Goal: Task Accomplishment & Management: Manage account settings

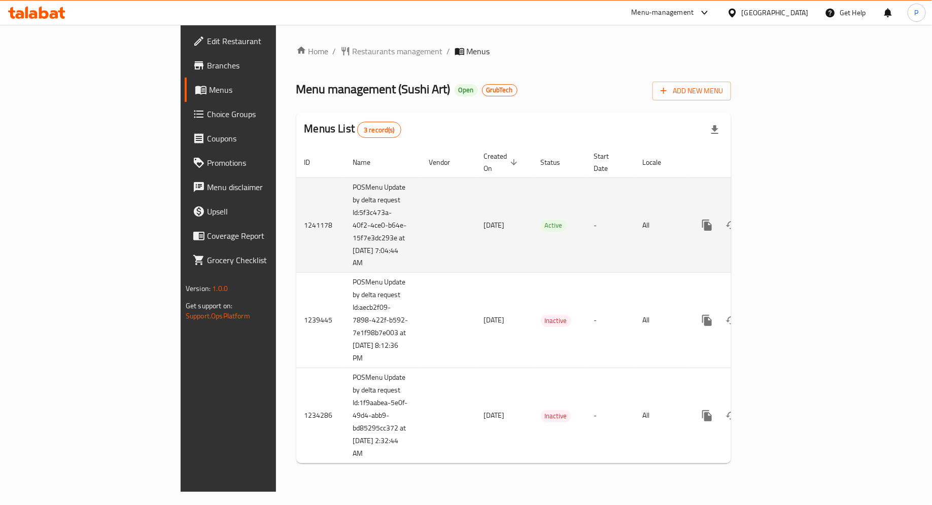
click at [786, 219] on icon "enhanced table" at bounding box center [780, 225] width 12 height 12
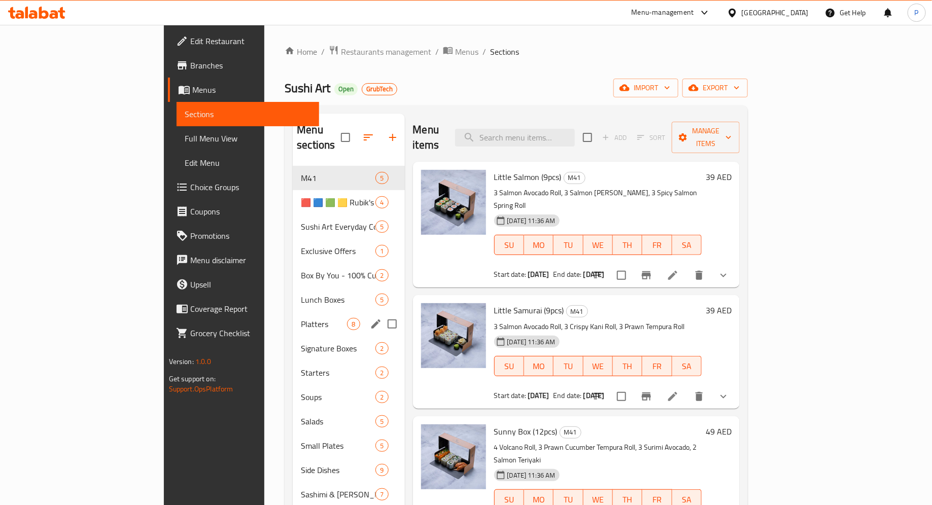
scroll to position [237, 0]
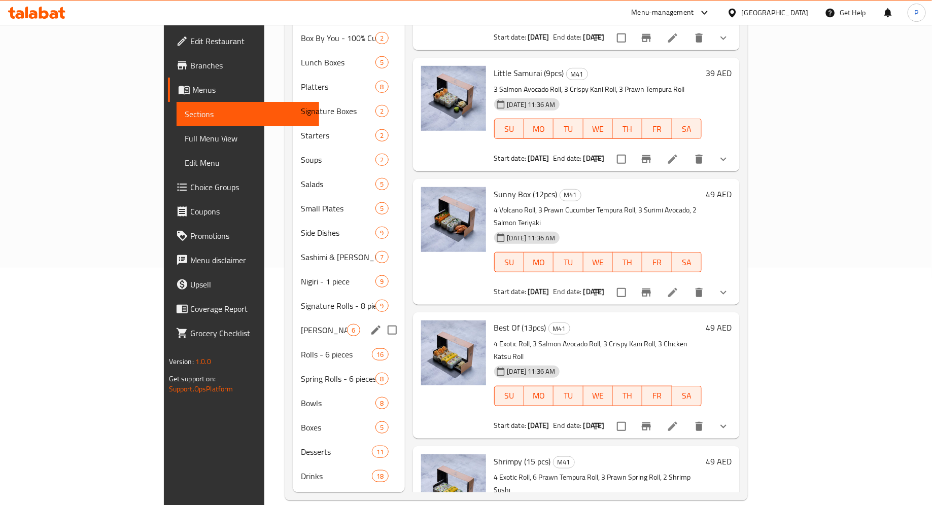
click at [301, 300] on span "Signature Rolls - 8 pieces" at bounding box center [338, 306] width 75 height 12
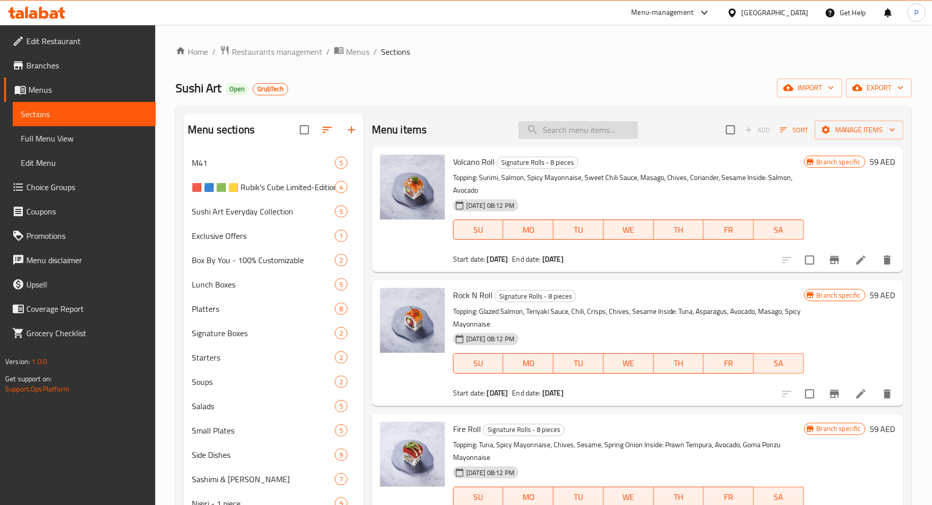
click at [563, 133] on input "search" at bounding box center [578, 130] width 120 height 18
paste input "Seabream Crudo"
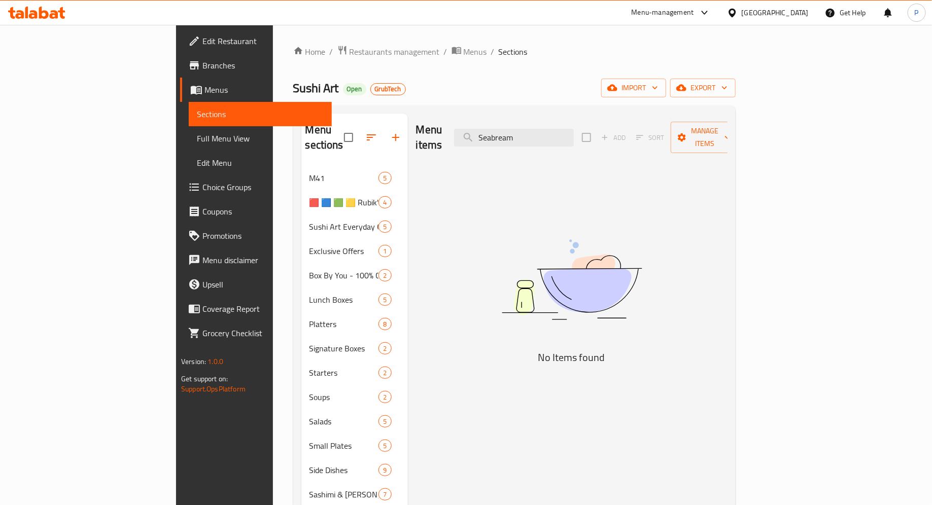
type input "Seabream"
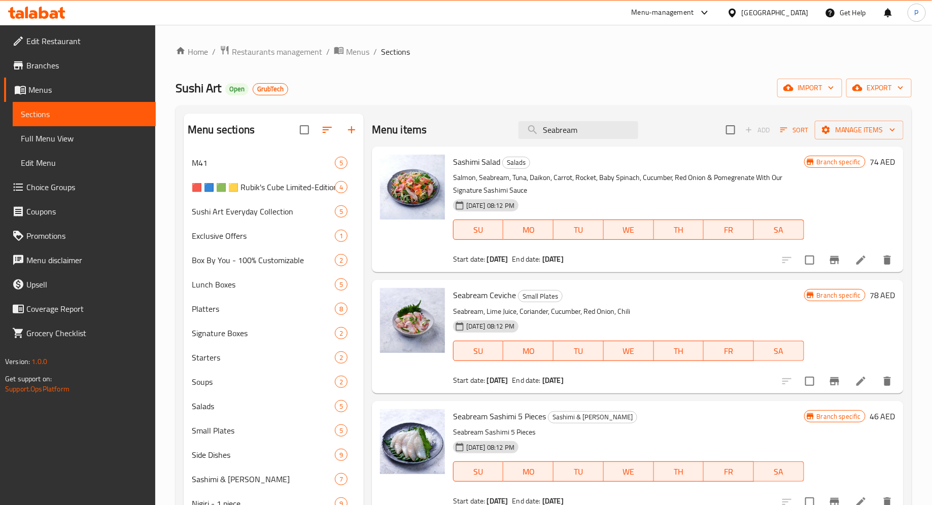
click at [55, 10] on icon at bounding box center [54, 14] width 9 height 9
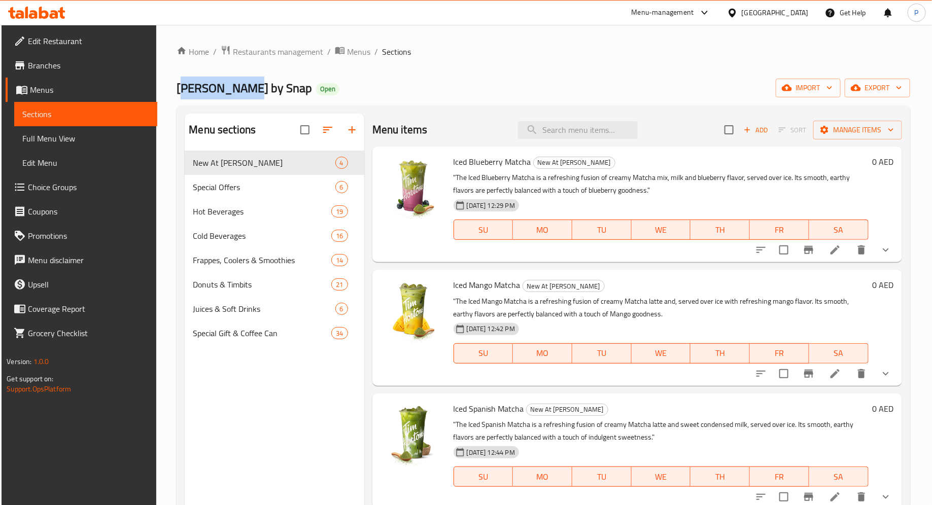
drag, startPoint x: 238, startPoint y: 89, endPoint x: 177, endPoint y: 88, distance: 61.4
click at [177, 88] on span "Tim Hortons by Snap" at bounding box center [243, 88] width 135 height 23
copy span "[PERSON_NAME]"
click at [44, 10] on icon at bounding box center [44, 13] width 10 height 12
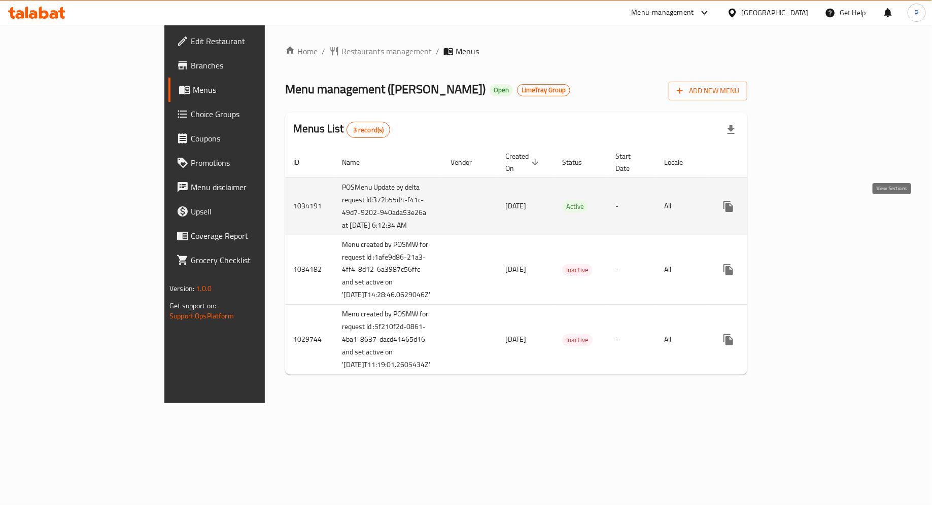
click at [807, 212] on icon "enhanced table" at bounding box center [801, 206] width 12 height 12
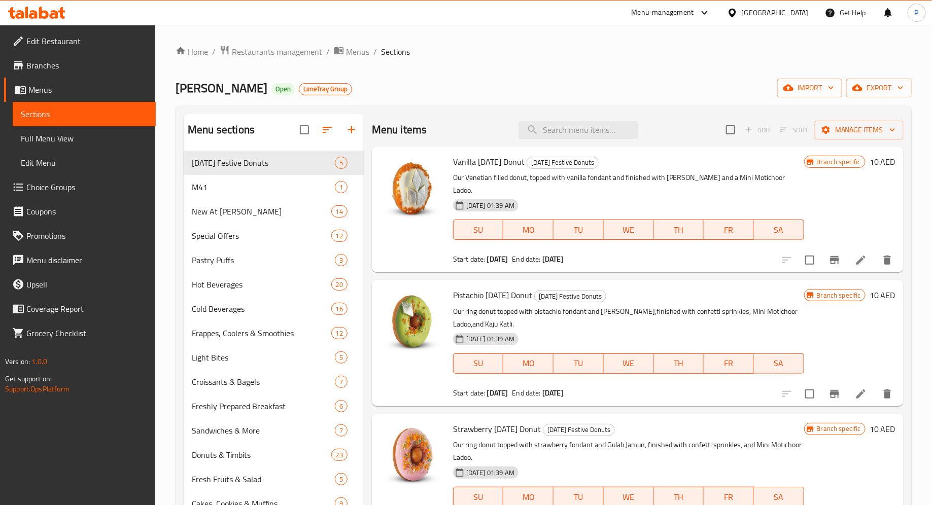
click at [42, 14] on icon at bounding box center [44, 13] width 10 height 12
click at [68, 64] on span "Branches" at bounding box center [86, 65] width 121 height 12
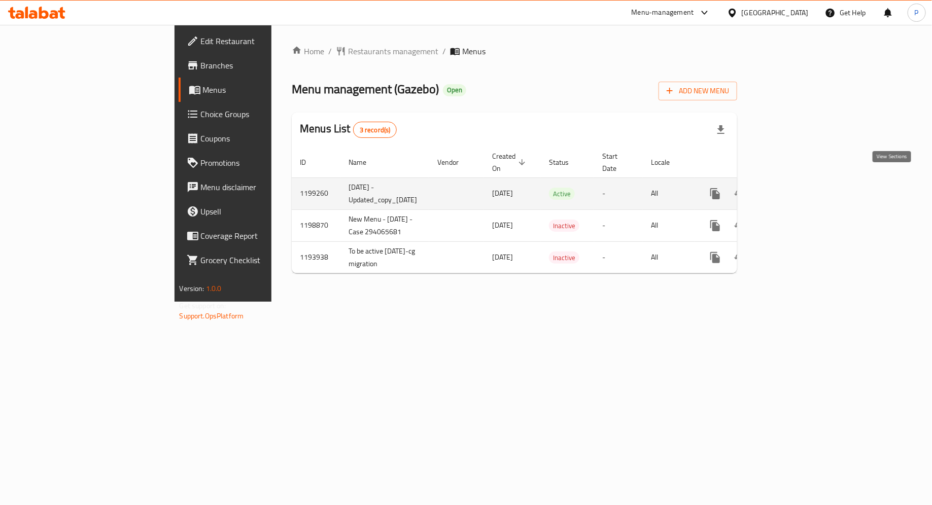
click at [794, 188] on icon "enhanced table" at bounding box center [788, 194] width 12 height 12
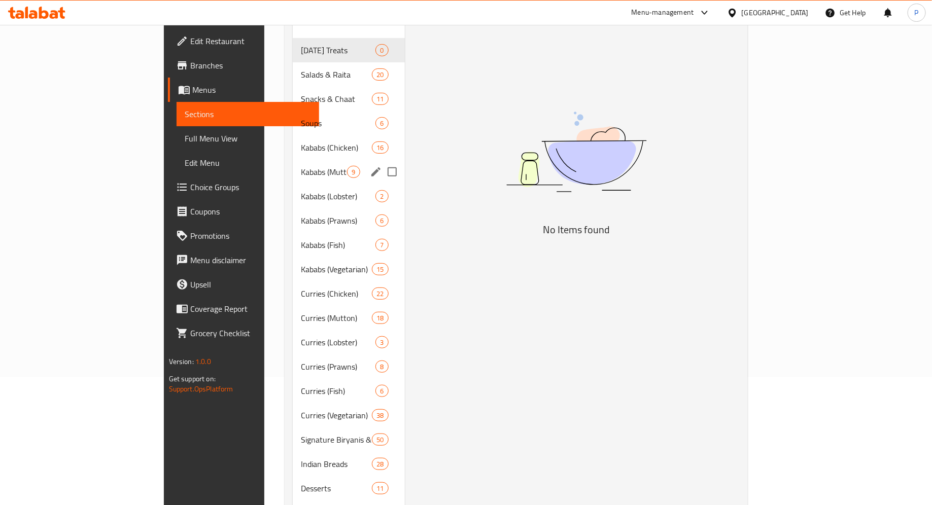
scroll to position [188, 0]
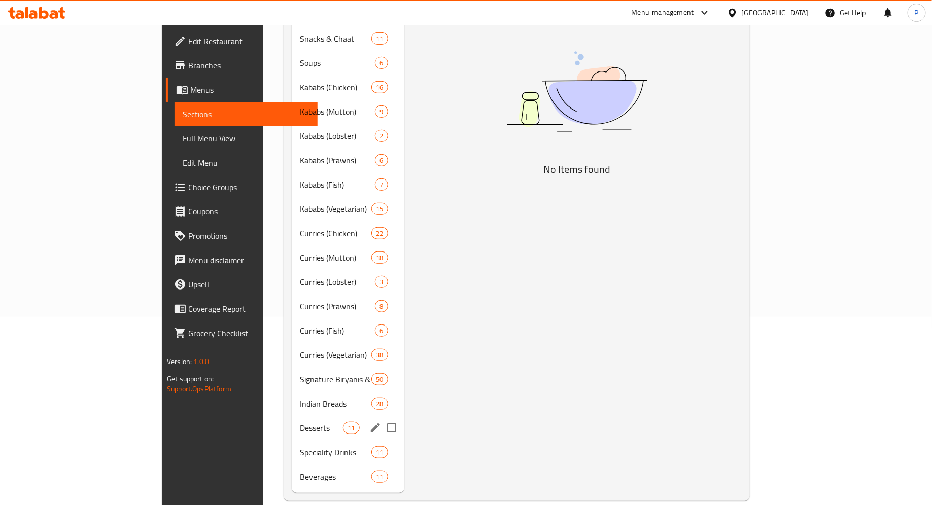
click at [292, 416] on div "Desserts 11" at bounding box center [348, 428] width 113 height 24
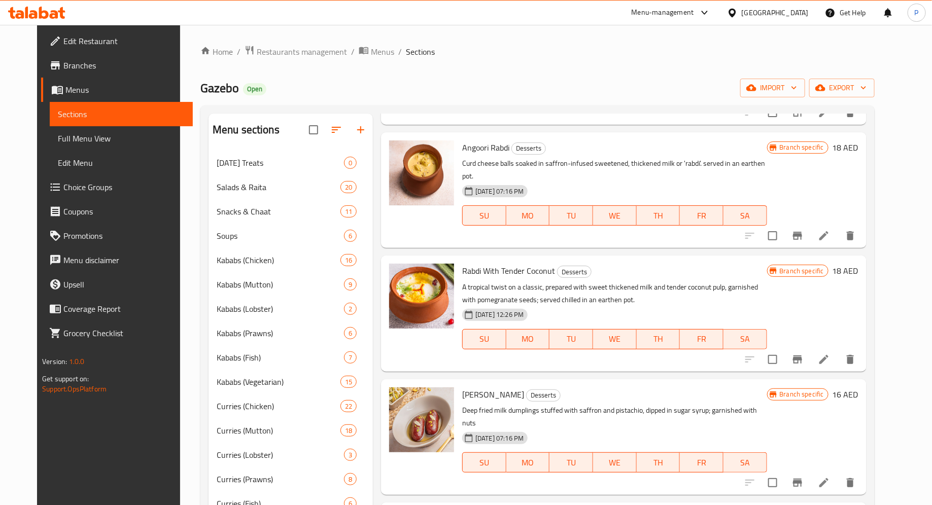
scroll to position [188, 0]
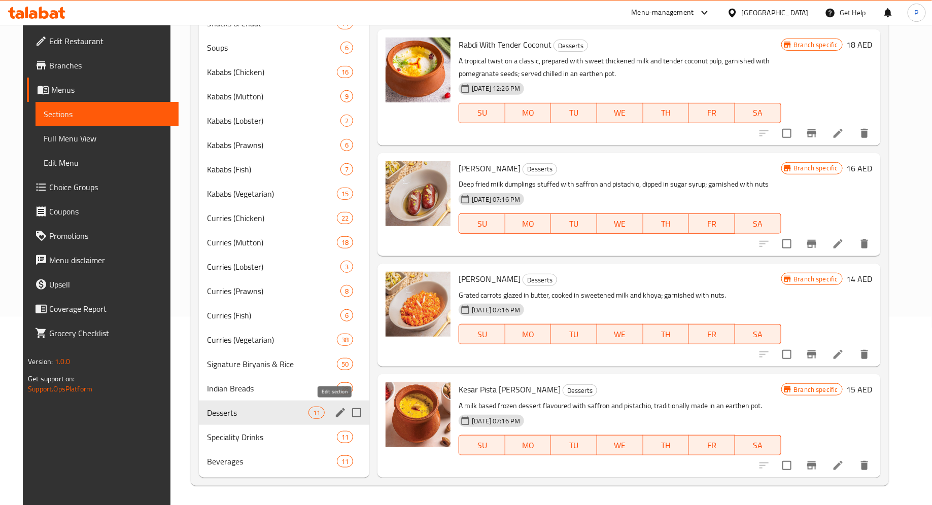
click at [334, 411] on icon "edit" at bounding box center [340, 413] width 12 height 12
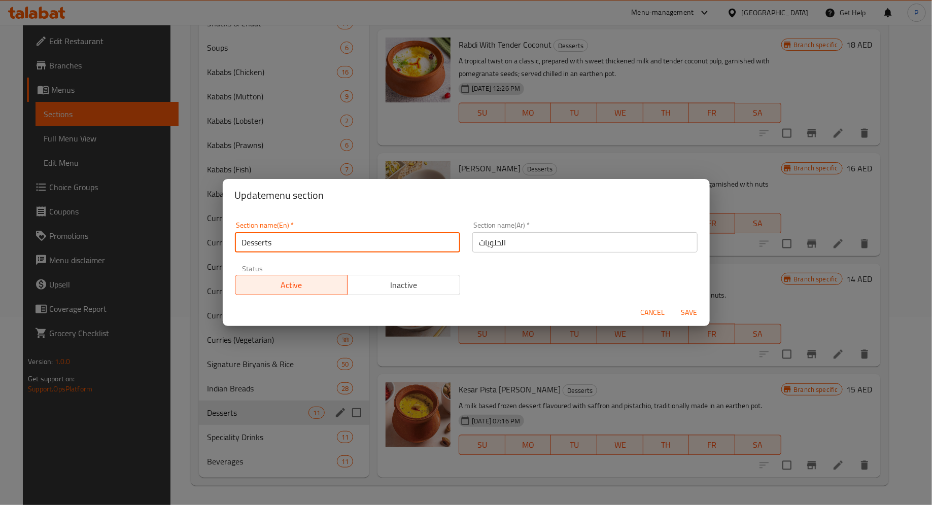
click at [320, 243] on input "Desserts" at bounding box center [347, 242] width 225 height 20
type input "D"
type input "[DATE] Sweets"
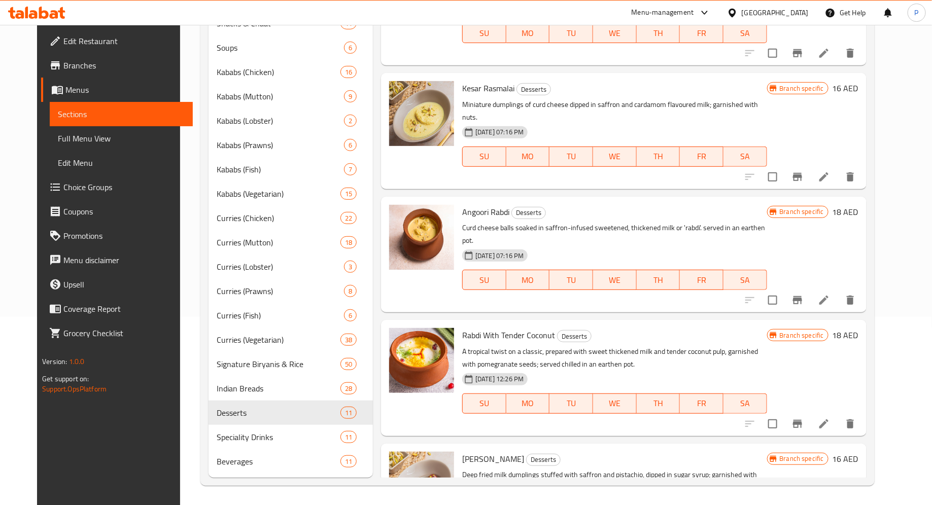
scroll to position [0, 0]
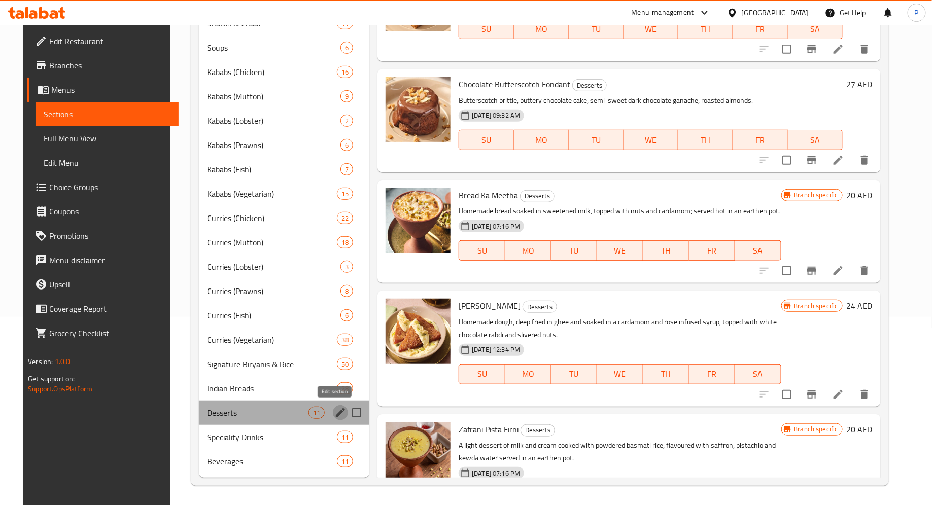
click at [334, 415] on icon "edit" at bounding box center [340, 413] width 12 height 12
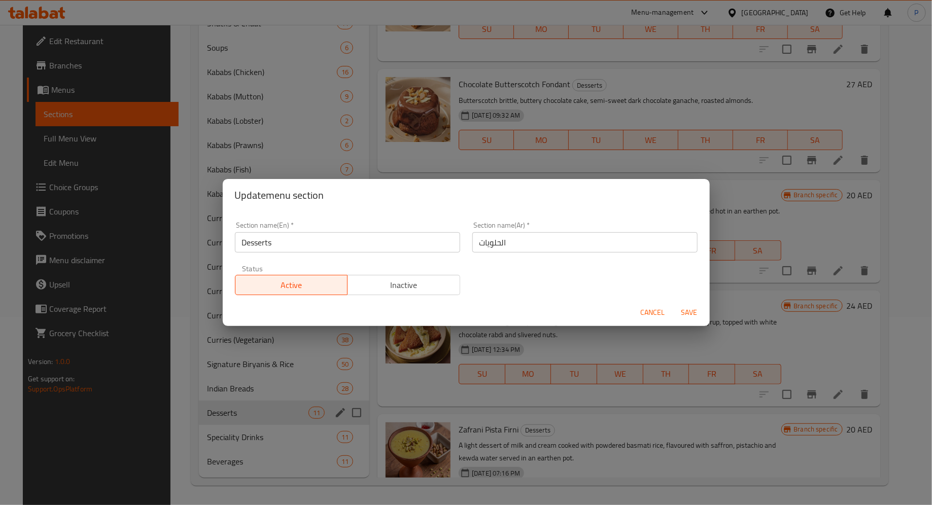
click at [553, 242] on input "الحلويات" at bounding box center [584, 242] width 225 height 20
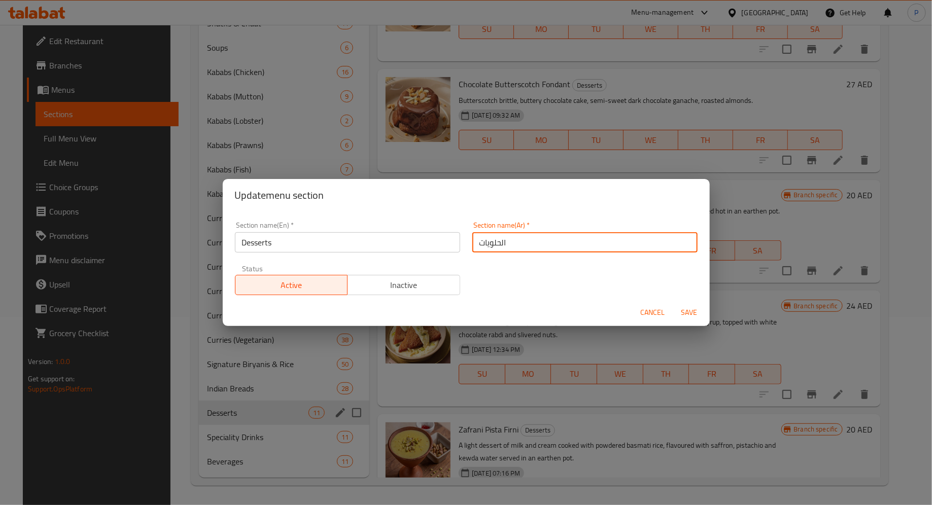
paste input "[PERSON_NAME]"
type input "[PERSON_NAME]"
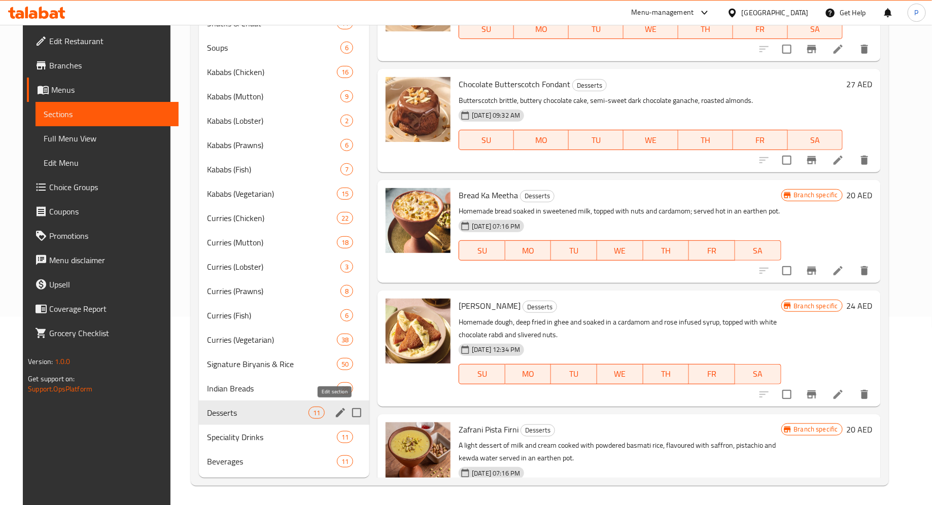
click at [334, 410] on icon "edit" at bounding box center [340, 413] width 12 height 12
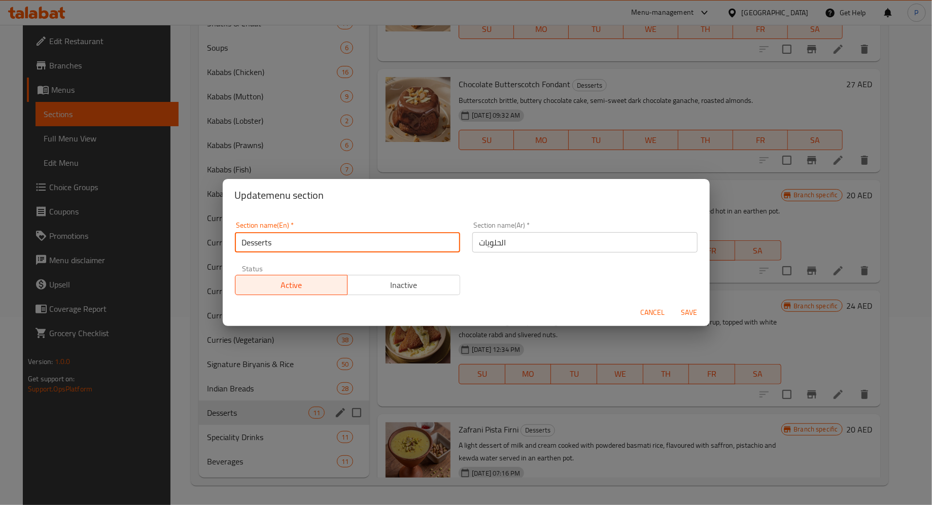
click at [332, 248] on input "Desserts" at bounding box center [347, 242] width 225 height 20
click at [524, 246] on input "الحلويات" at bounding box center [584, 242] width 225 height 20
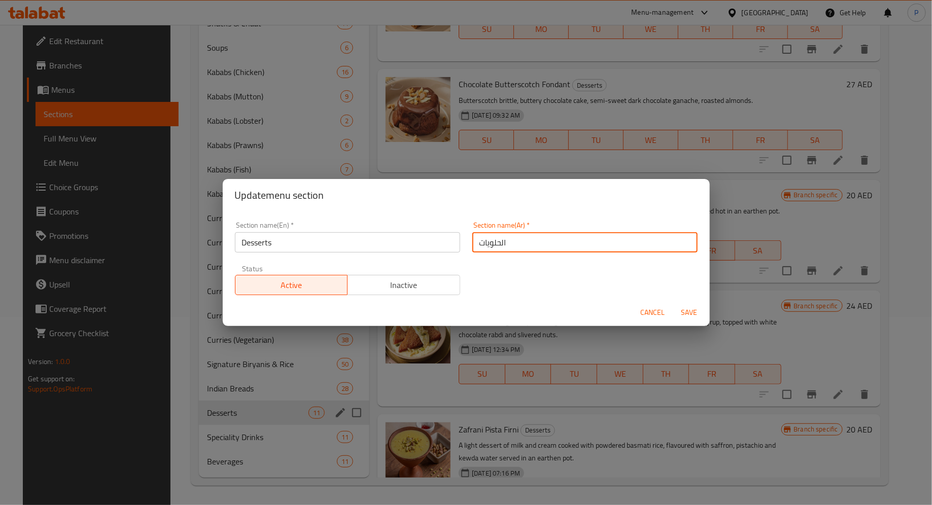
paste input "[PERSON_NAME]"
type input "[PERSON_NAME]"
click at [386, 242] on input "Desserts" at bounding box center [347, 242] width 225 height 20
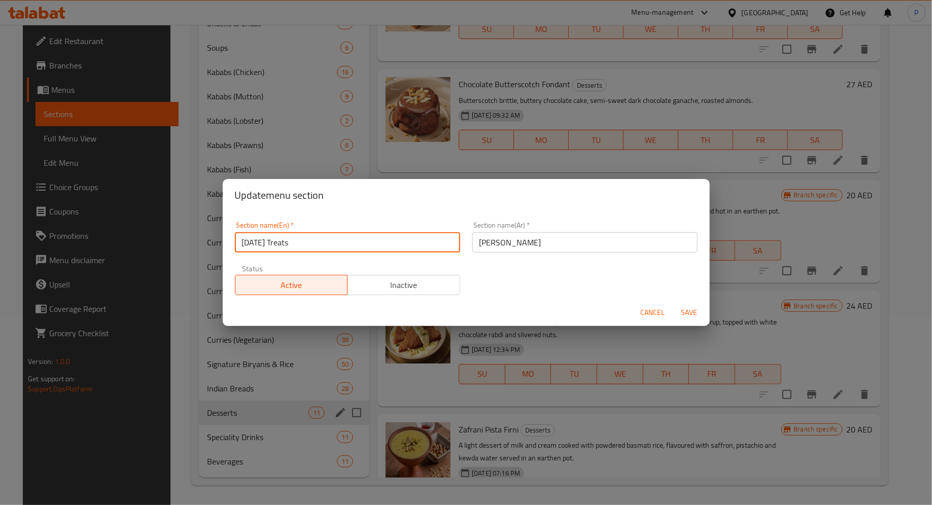
type input "[DATE] Treats"
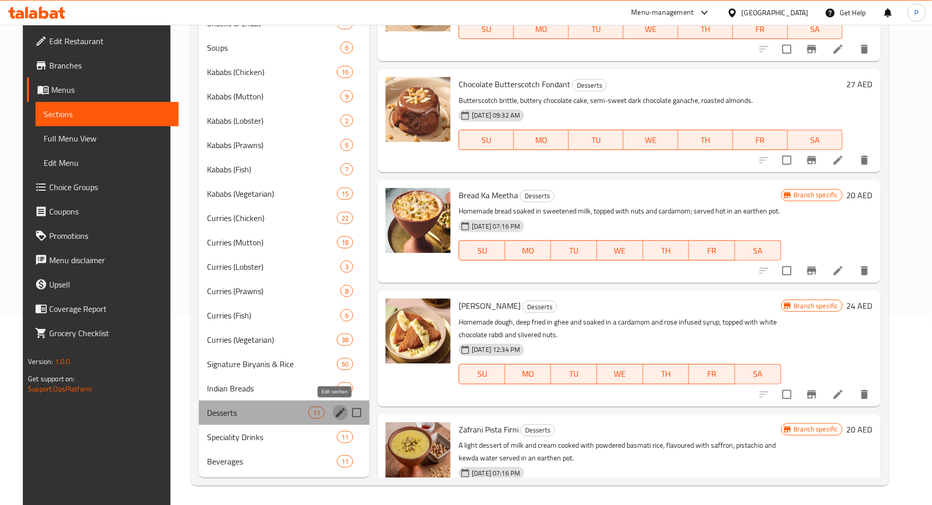
click at [336, 411] on icon "edit" at bounding box center [340, 412] width 9 height 9
click at [339, 411] on icon "edit" at bounding box center [340, 413] width 12 height 12
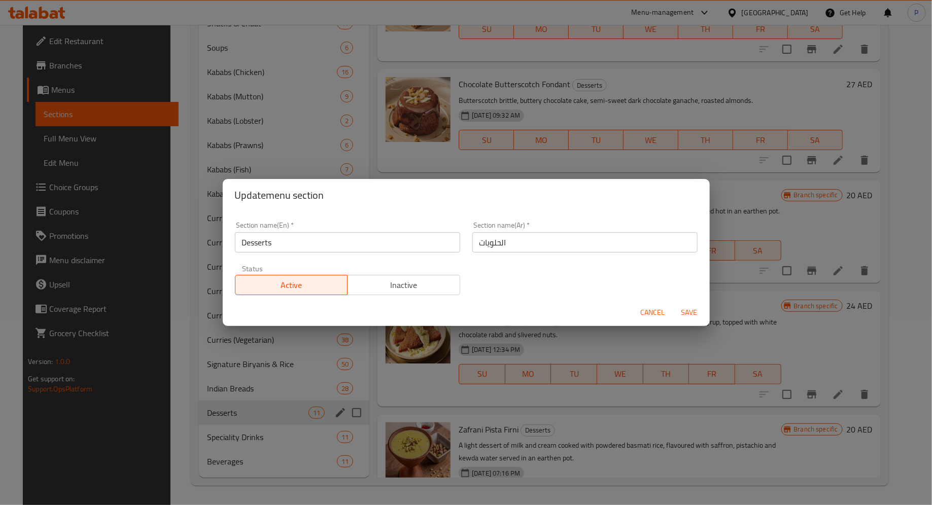
click at [519, 232] on input "الحلويات" at bounding box center [584, 242] width 225 height 20
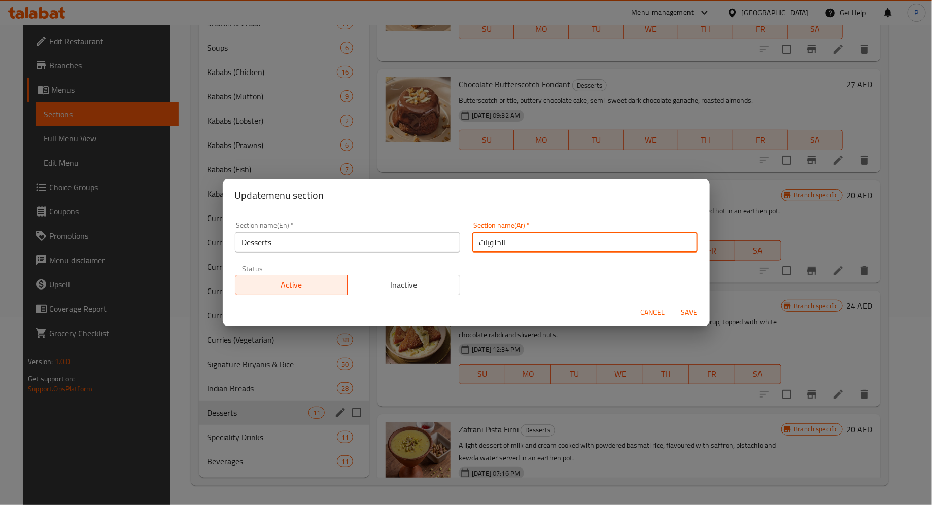
paste input "[PERSON_NAME]"
type input "[PERSON_NAME]"
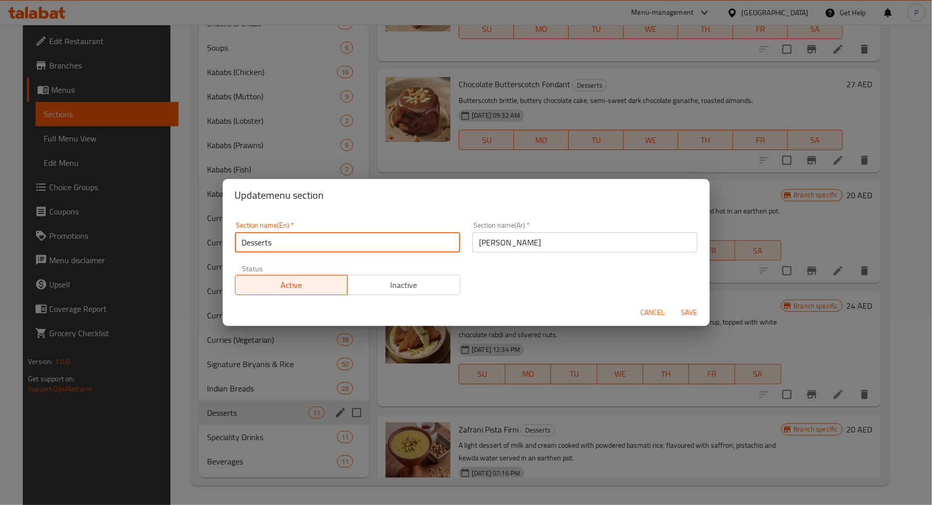
click at [313, 243] on input "Desserts" at bounding box center [347, 242] width 225 height 20
type input "[DATE] Treats"
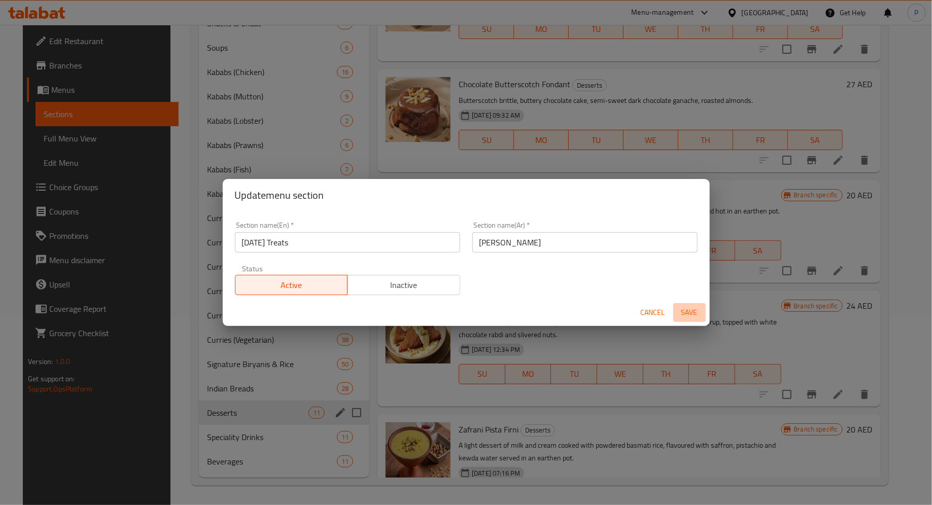
click at [683, 309] on span "Save" at bounding box center [689, 312] width 24 height 13
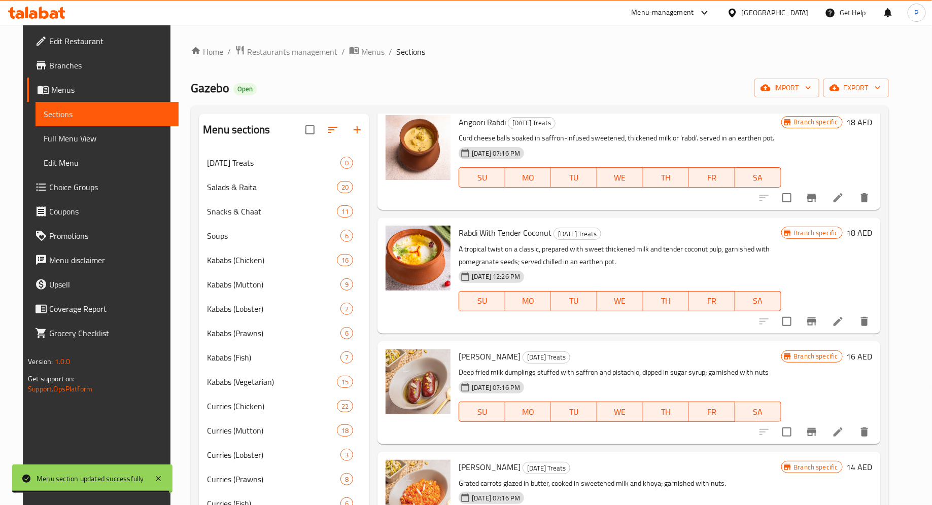
scroll to position [188, 0]
